Goal: Information Seeking & Learning: Learn about a topic

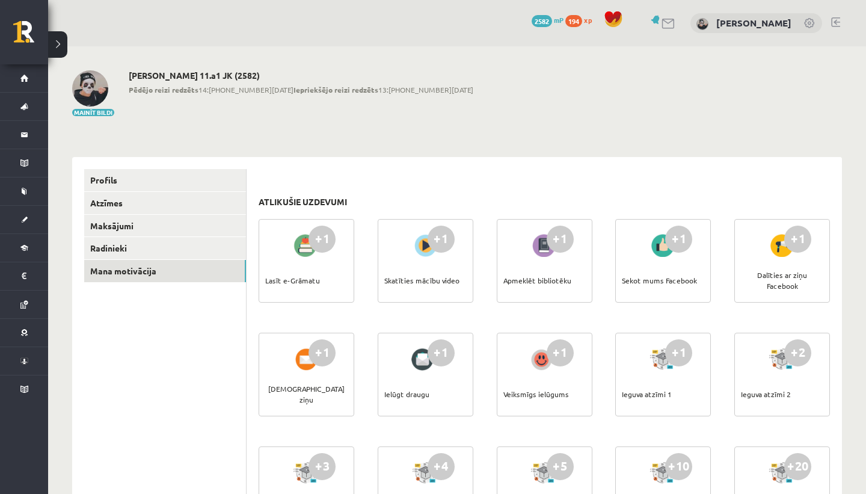
scroll to position [583, 0]
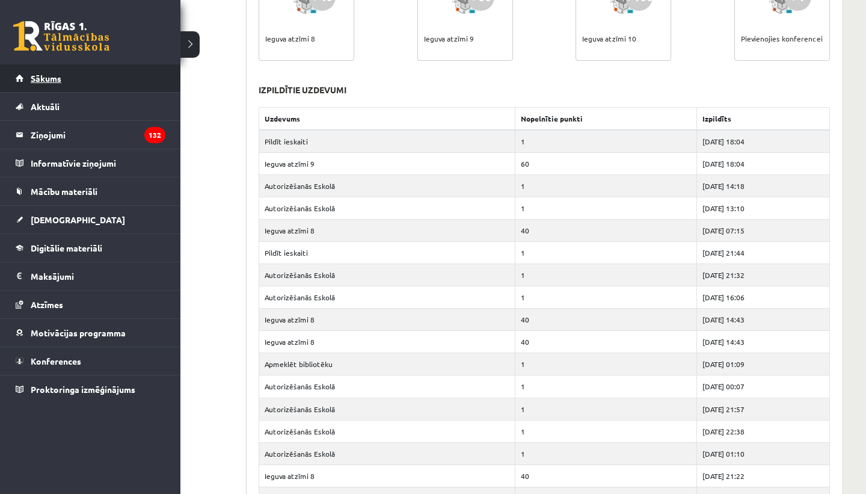
click at [82, 69] on link "Sākums" at bounding box center [91, 78] width 150 height 28
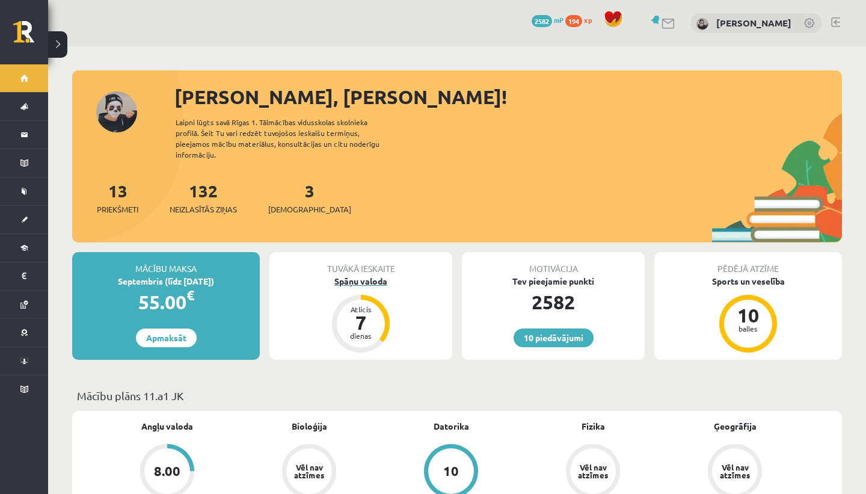
click at [360, 275] on div "Spāņu valoda" at bounding box center [360, 281] width 183 height 13
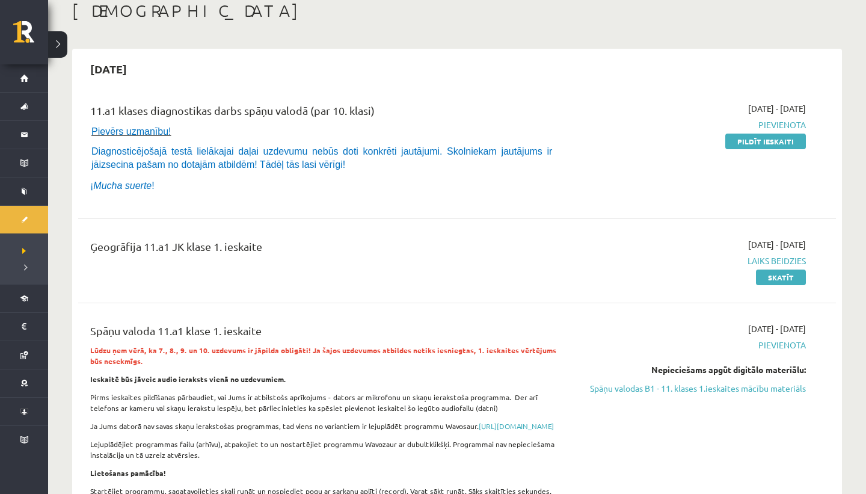
scroll to position [114, 0]
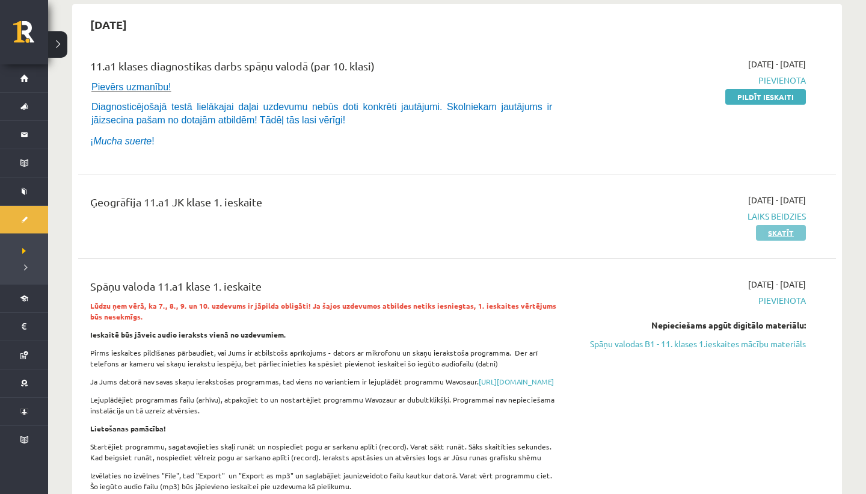
click at [795, 226] on link "Skatīt" at bounding box center [781, 233] width 50 height 16
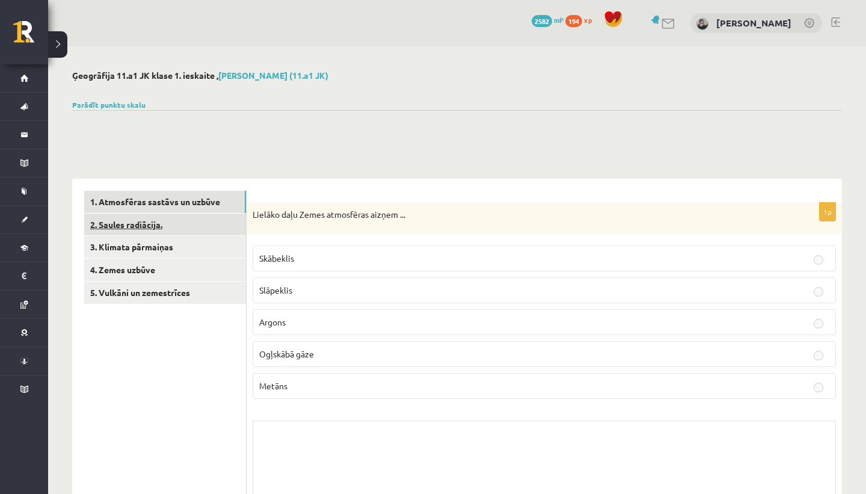
click at [150, 227] on link "2. Saules radiācija." at bounding box center [165, 224] width 162 height 22
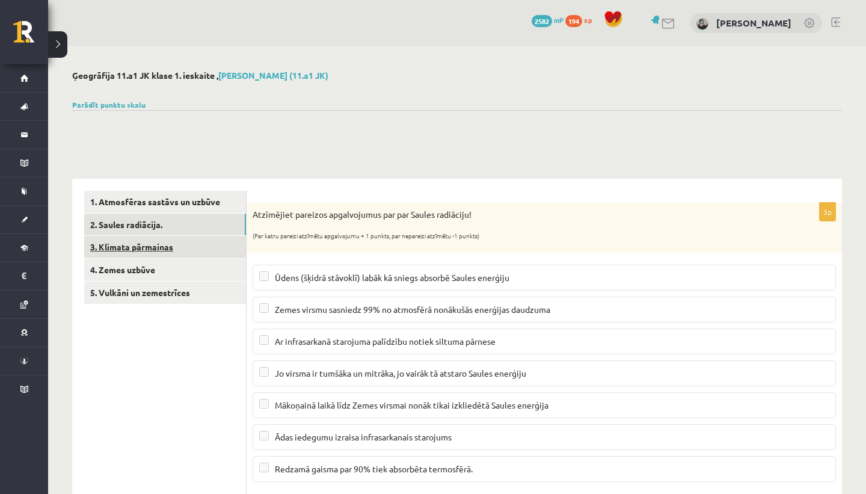
click at [147, 247] on link "3. Klimata pārmaiņas" at bounding box center [165, 247] width 162 height 22
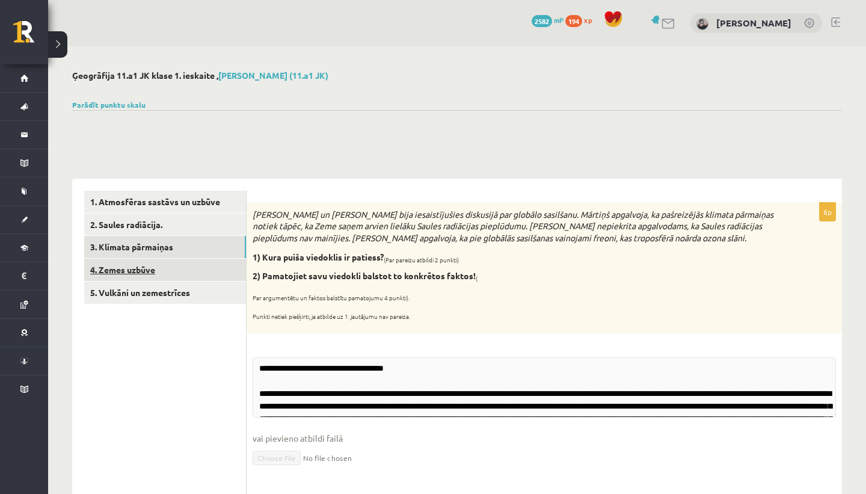
click at [145, 262] on link "4. Zemes uzbūve" at bounding box center [165, 270] width 162 height 22
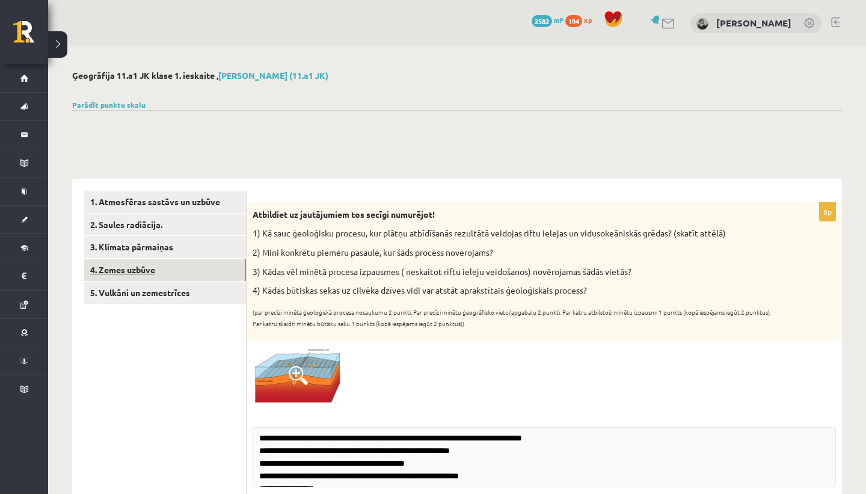
click at [147, 278] on link "4. Zemes uzbūve" at bounding box center [165, 270] width 162 height 22
click at [147, 301] on link "5. Vulkāni un zemestrīces" at bounding box center [165, 292] width 162 height 22
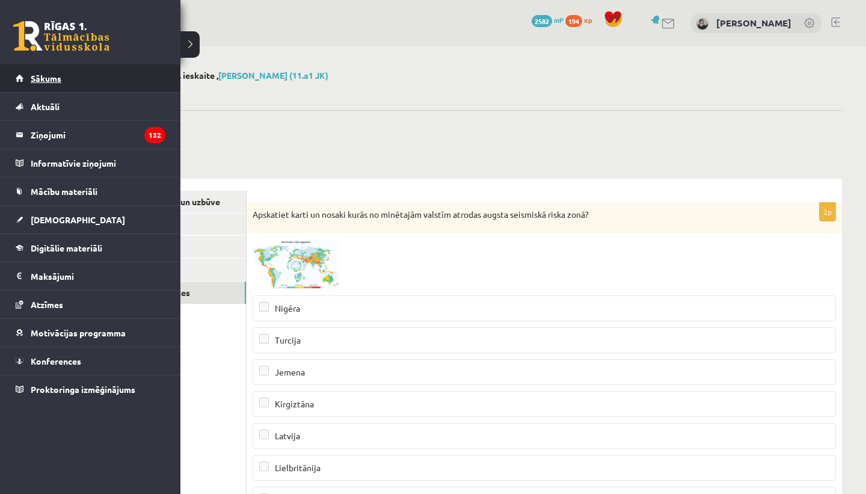
click at [32, 78] on span "Sākums" at bounding box center [46, 78] width 31 height 11
